Goal: Find specific page/section: Find specific page/section

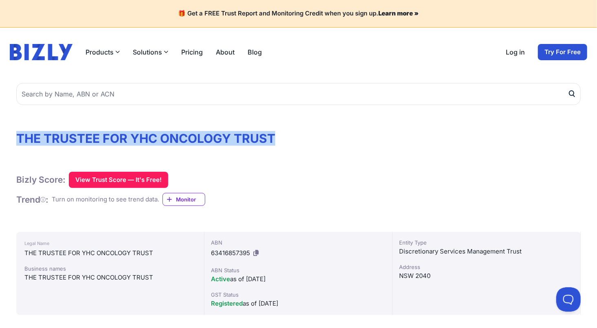
drag, startPoint x: 272, startPoint y: 140, endPoint x: 17, endPoint y: 139, distance: 255.6
click at [17, 139] on h1 "THE TRUSTEE FOR YHC ONCOLOGY TRUST" at bounding box center [298, 138] width 564 height 15
drag, startPoint x: 17, startPoint y: 139, endPoint x: 125, endPoint y: 140, distance: 108.3
click at [125, 140] on h1 "THE TRUSTEE FOR YHC ONCOLOGY TRUST" at bounding box center [298, 138] width 564 height 15
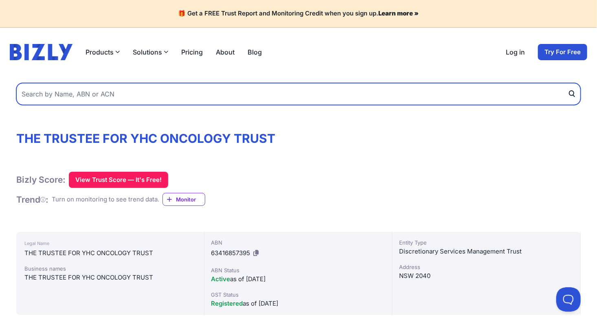
click at [123, 99] on input "text" at bounding box center [298, 94] width 564 height 22
click at [116, 94] on input "text" at bounding box center [298, 94] width 564 height 22
click at [190, 95] on input "text" at bounding box center [298, 94] width 564 height 22
paste input "63 416 857 395"
type input "63 416 857 395"
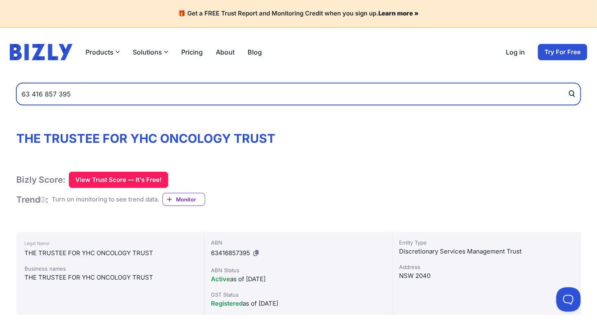
click at [567, 83] on button "submit" at bounding box center [573, 94] width 13 height 22
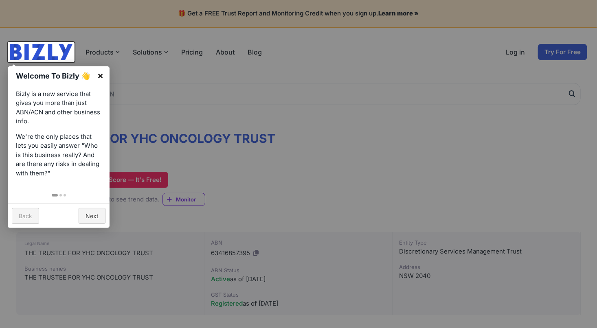
click at [101, 73] on link "×" at bounding box center [100, 75] width 18 height 18
